Goal: Communication & Community: Answer question/provide support

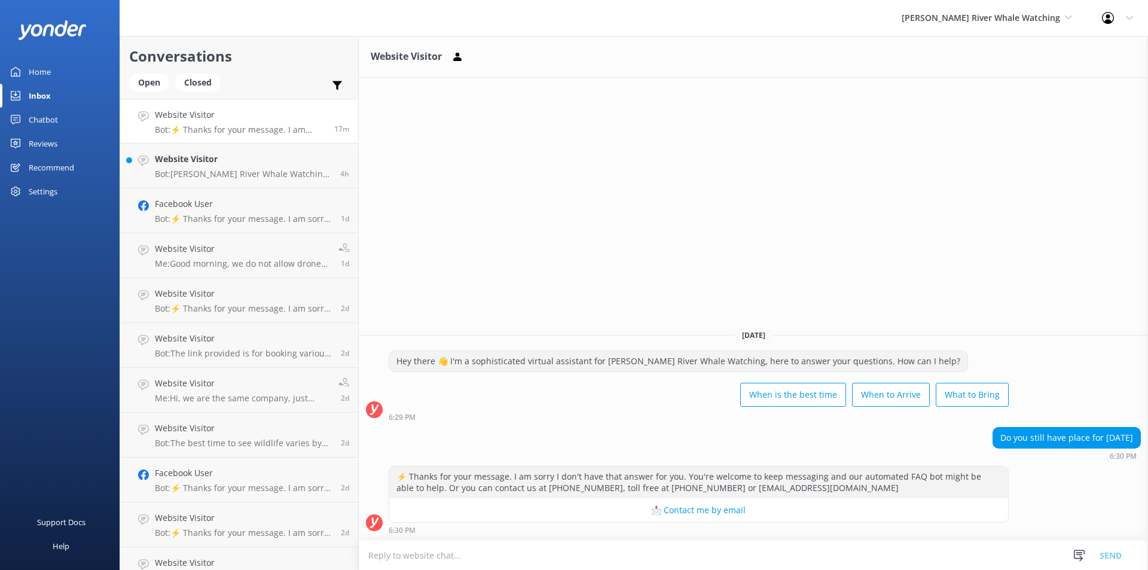
click at [586, 548] on textarea at bounding box center [753, 554] width 789 height 29
click at [438, 556] on textarea "What tour are youlooking for?" at bounding box center [753, 555] width 789 height 30
type textarea "What tour are you looking for?"
click at [1109, 552] on button "Send" at bounding box center [1110, 555] width 45 height 30
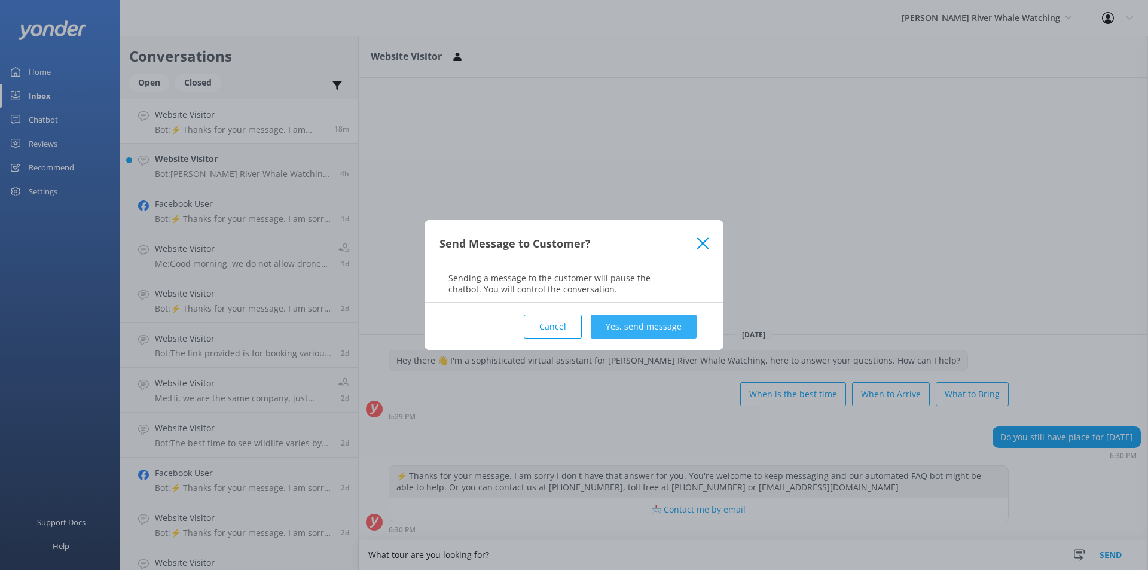
click at [619, 319] on button "Yes, send message" at bounding box center [644, 326] width 106 height 24
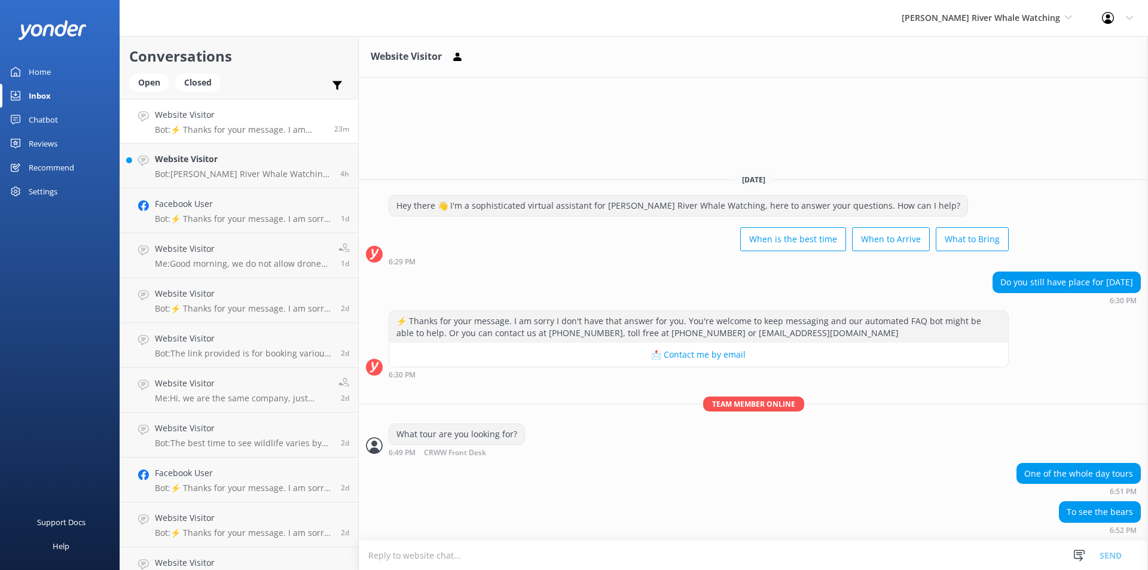
click at [653, 561] on textarea at bounding box center [753, 554] width 789 height 29
type textarea "u"
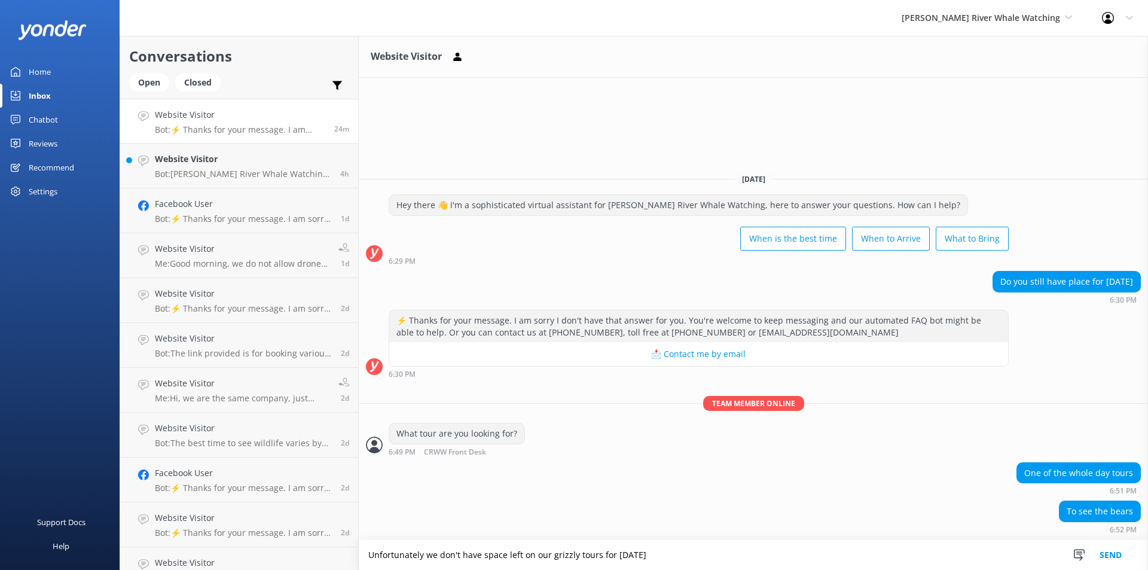
type textarea "Unfortunately we don't have space left on our grizzly tours for [DATE]"
click at [1121, 556] on button "Send" at bounding box center [1110, 555] width 45 height 30
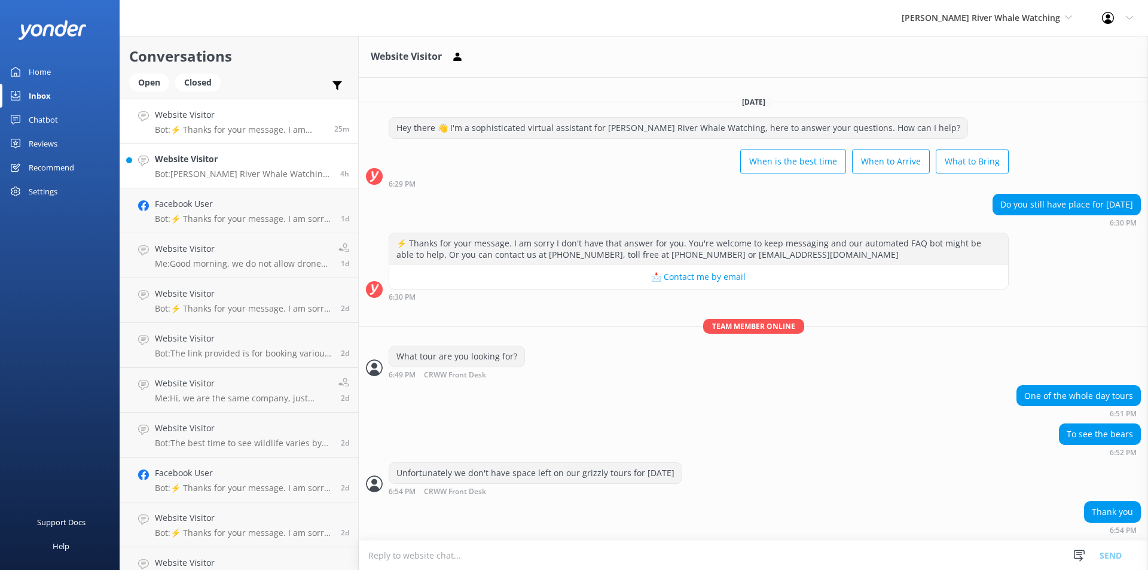
click at [253, 149] on link "Website Visitor Bot: [PERSON_NAME] River Whale Watching is located at [GEOGRAPH…" at bounding box center [239, 165] width 238 height 45
